Goal: Obtain resource: Download file/media

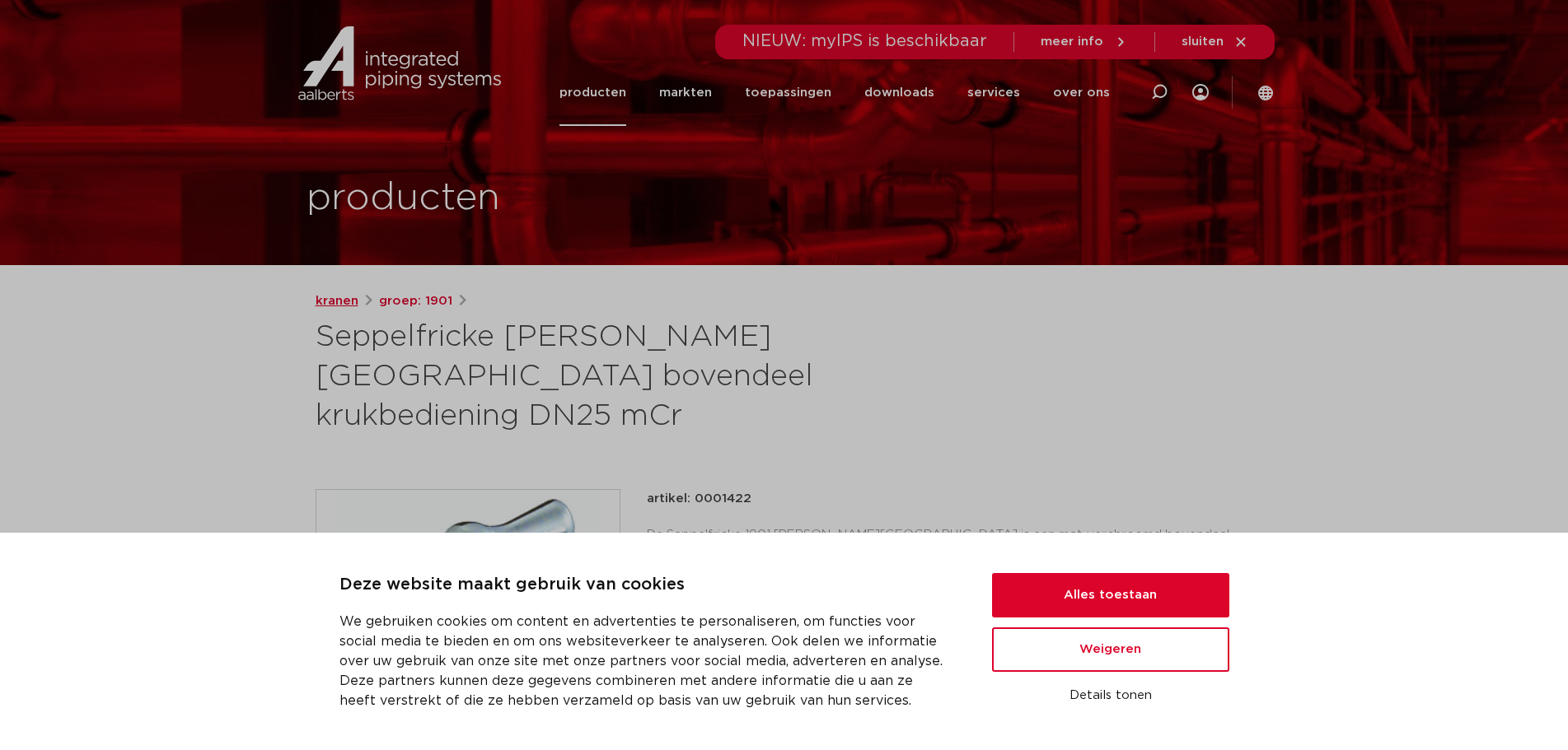
click at [334, 296] on link "kranen" at bounding box center [337, 301] width 43 height 20
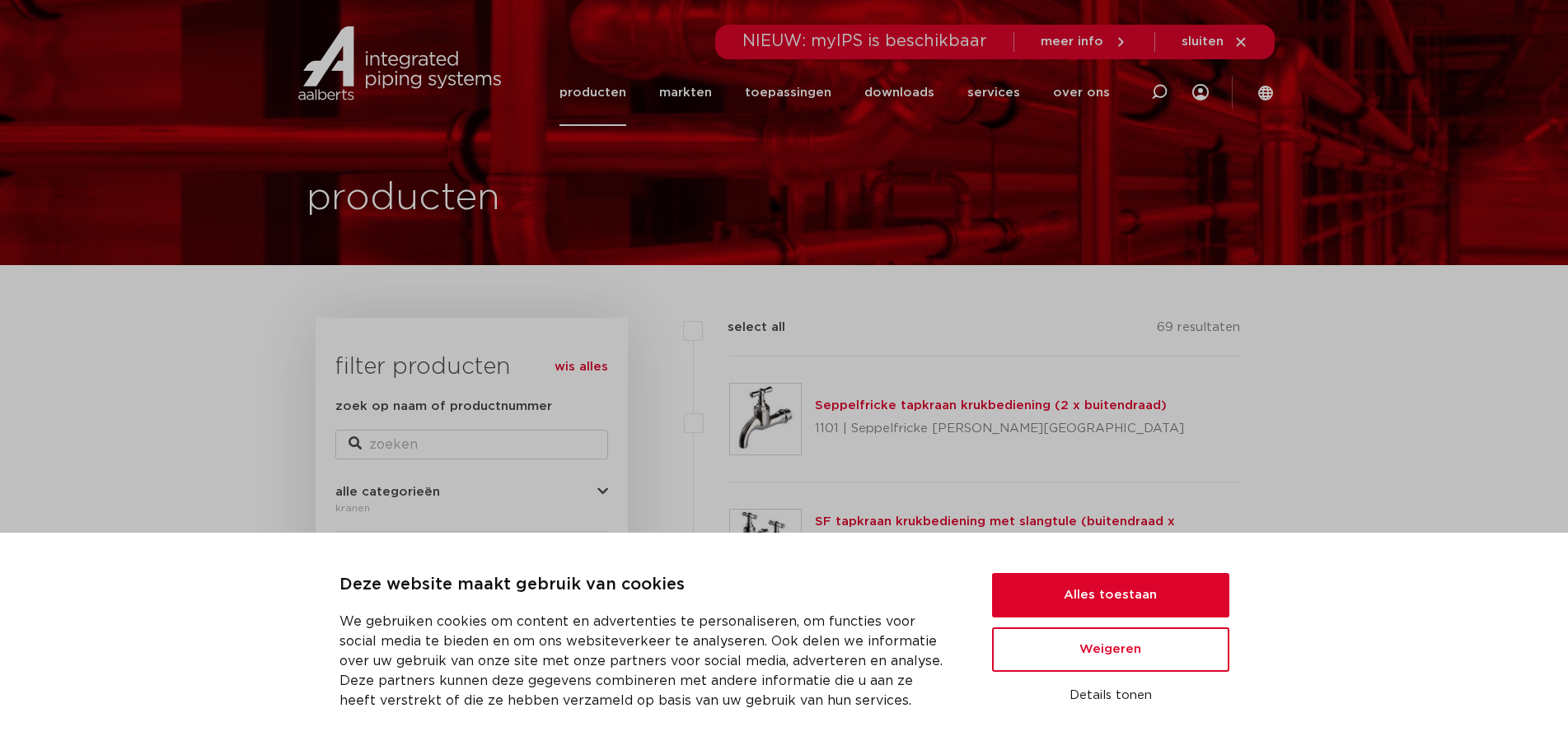
click at [910, 43] on span "NIEUW: myIPS is beschikbaar" at bounding box center [865, 41] width 245 height 16
click at [1103, 37] on span "meer info" at bounding box center [1072, 42] width 63 height 13
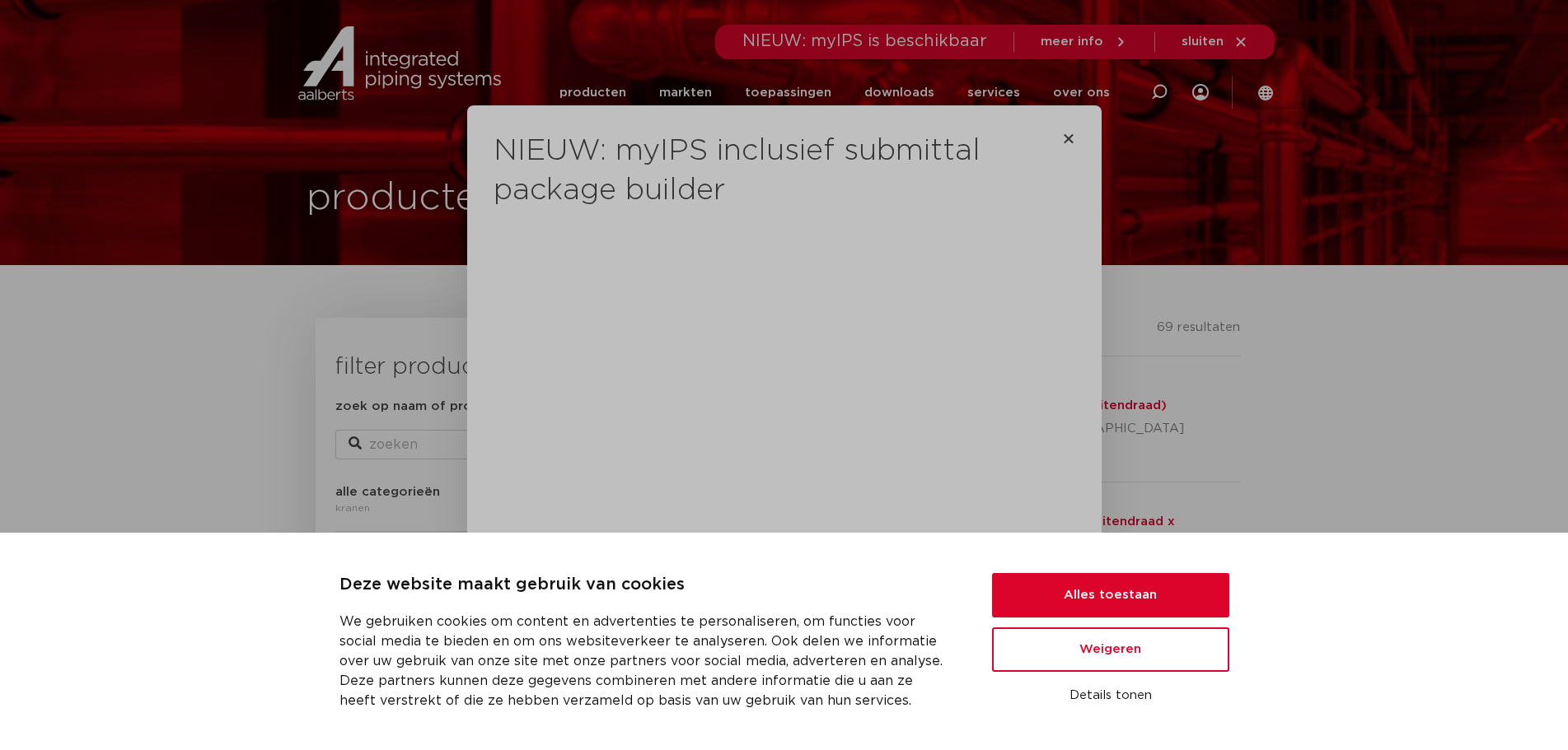
click at [1068, 139] on div "NIEUW: myIPS inclusief submittal package builder Maak jouw projecten moeiteloos…" at bounding box center [784, 412] width 635 height 614
click at [1065, 137] on icon "Close" at bounding box center [1068, 138] width 13 height 13
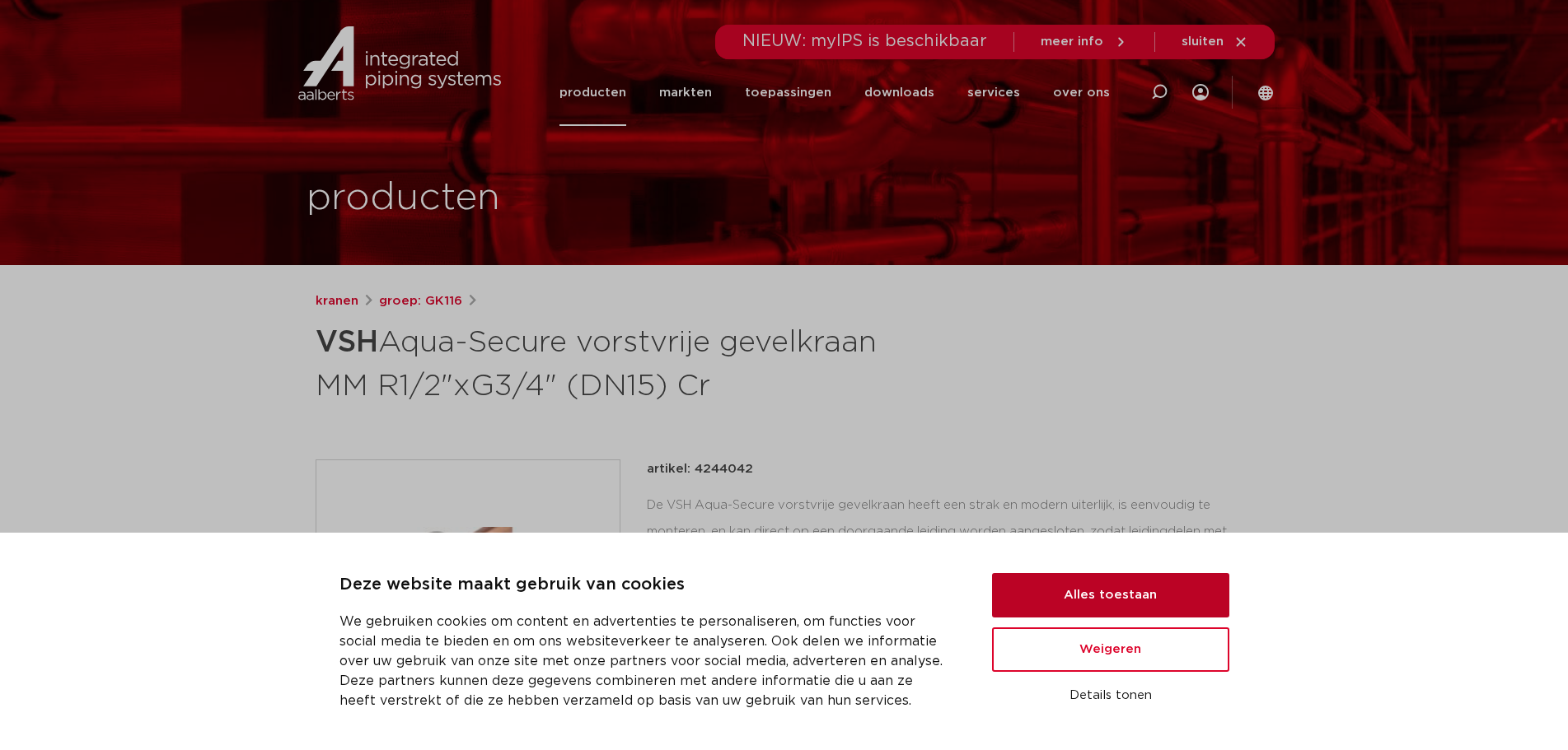
drag, startPoint x: 1099, startPoint y: 589, endPoint x: 637, endPoint y: 590, distance: 462.0
click at [1099, 590] on button "Alles toestaan" at bounding box center [1110, 595] width 237 height 44
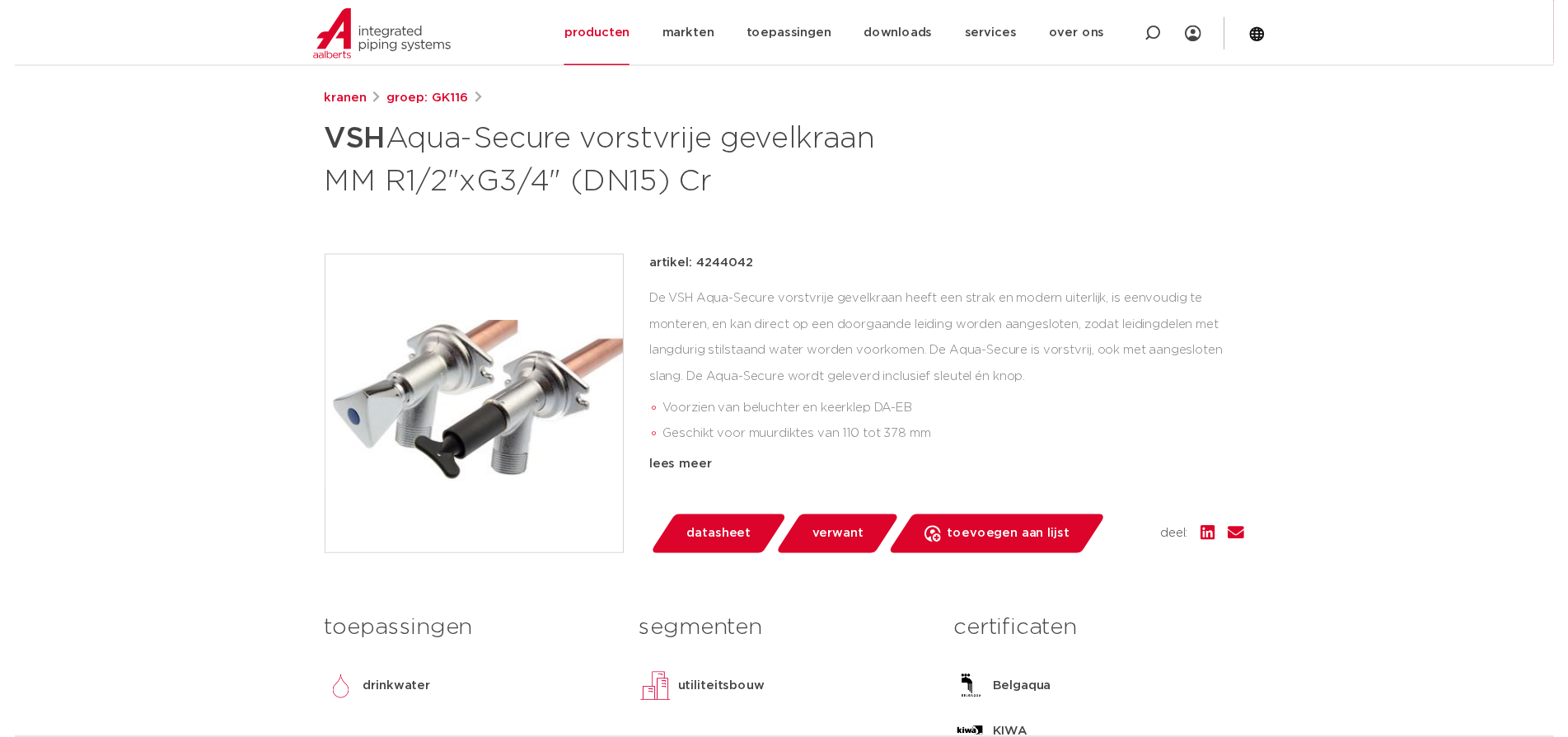
scroll to position [329, 0]
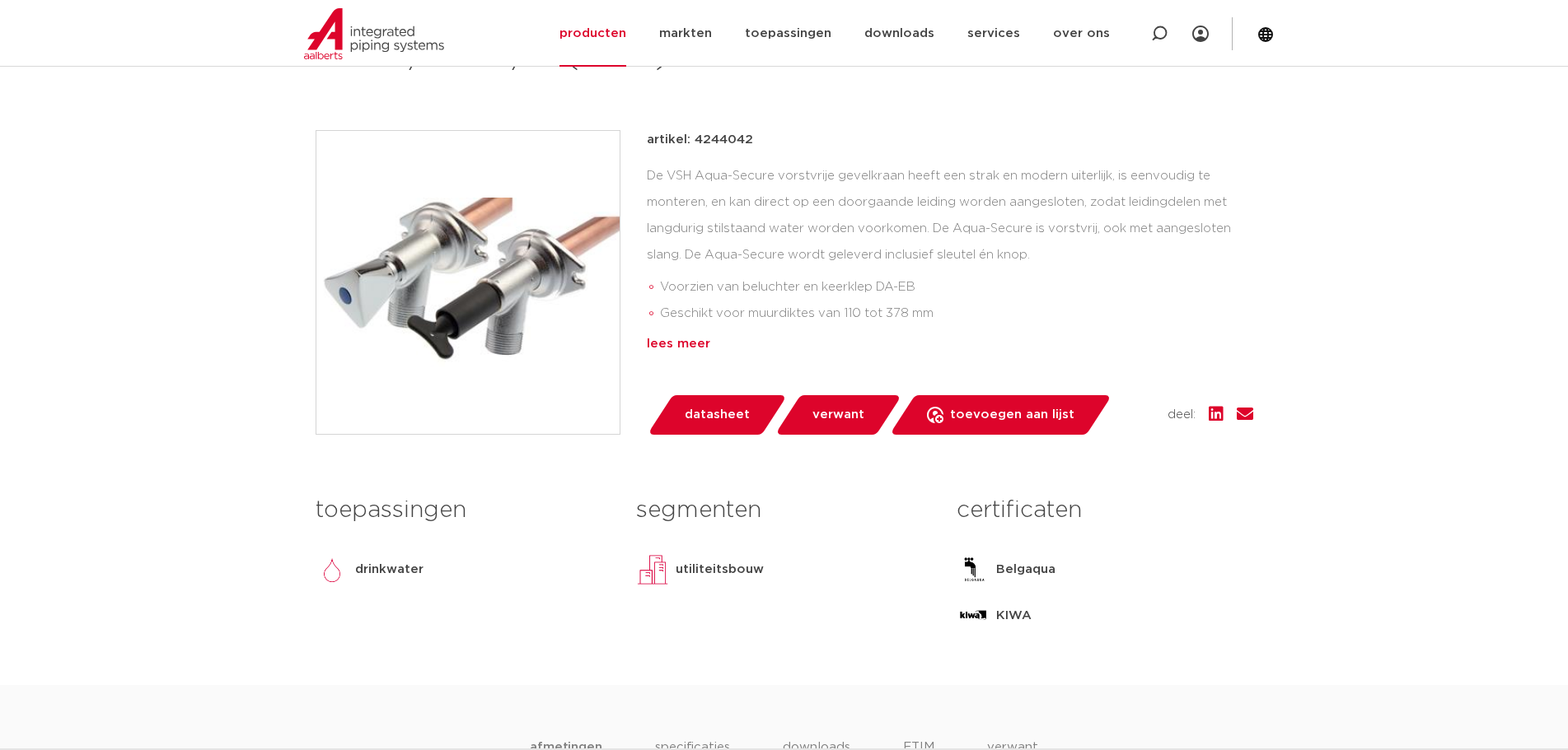
click at [662, 339] on div "lees meer" at bounding box center [949, 344] width 607 height 20
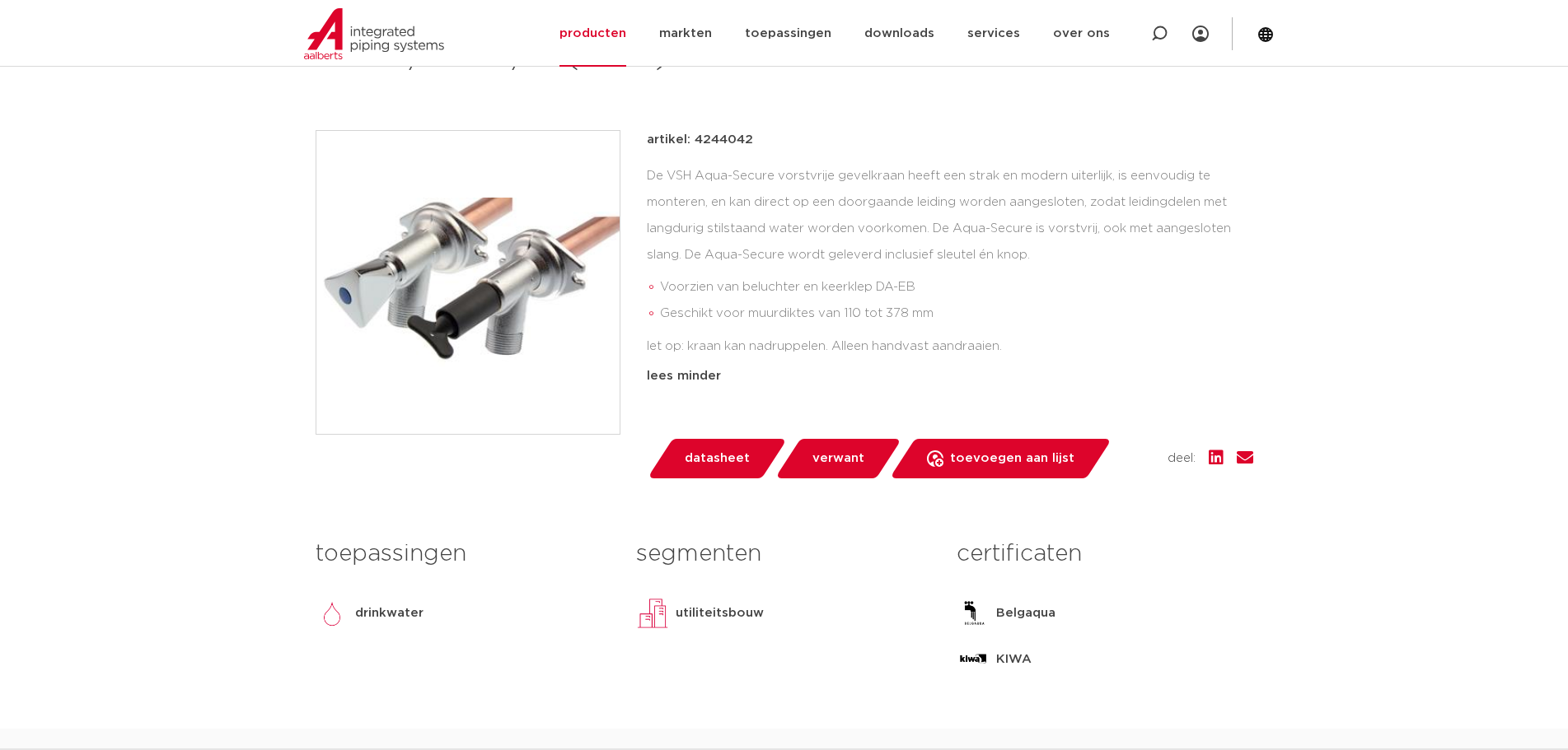
click at [710, 459] on span "datasheet" at bounding box center [717, 458] width 66 height 26
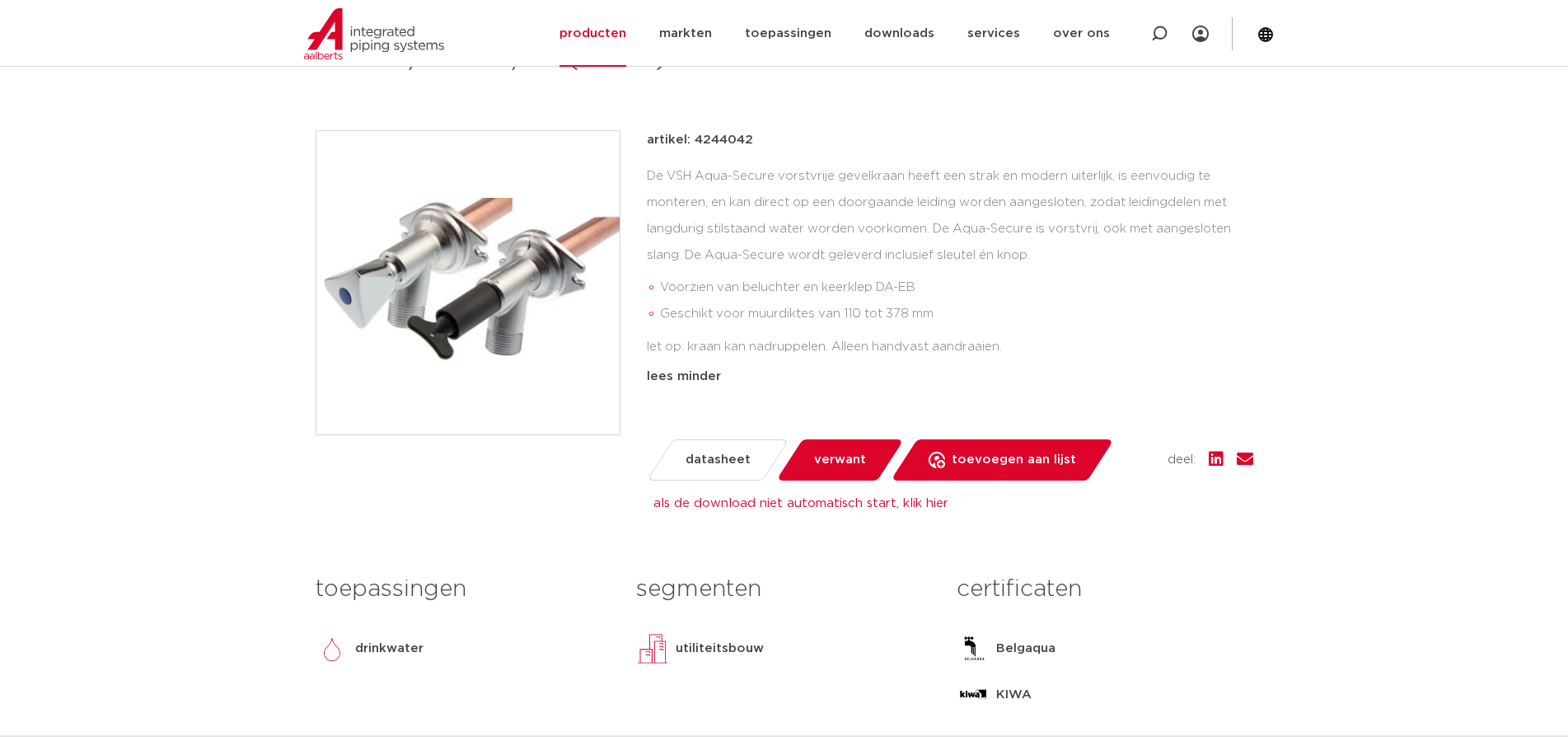
click at [878, 500] on link "als de download niet automatisch start, klik hier" at bounding box center [801, 503] width 295 height 13
